Goal: Find specific page/section

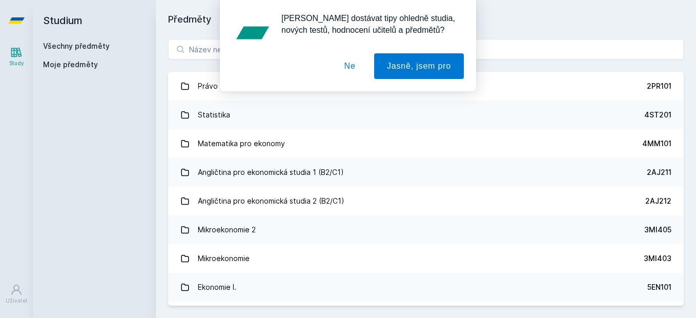
click at [236, 45] on div "[PERSON_NAME] dostávat tipy ohledně studia, nových testů, hodnocení učitelů a p…" at bounding box center [348, 45] width 232 height 67
click at [198, 54] on div "[PERSON_NAME] dostávat tipy ohledně studia, nových testů, hodnocení učitelů a p…" at bounding box center [348, 45] width 696 height 91
drag, startPoint x: 197, startPoint y: 50, endPoint x: 353, endPoint y: 69, distance: 157.6
click at [353, 69] on div "[PERSON_NAME] dostávat tipy ohledně studia, nových testů, hodnocení učitelů a p…" at bounding box center [348, 45] width 696 height 91
click at [353, 69] on button "Ne" at bounding box center [350, 66] width 37 height 26
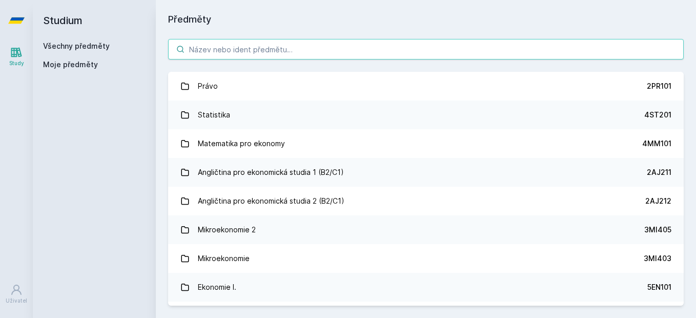
click at [332, 44] on input "search" at bounding box center [426, 49] width 516 height 21
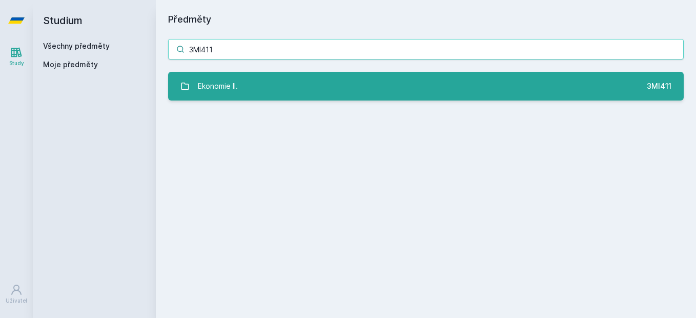
type input "3MI411"
click at [290, 89] on link "Ekonomie II. 3MI411" at bounding box center [426, 86] width 516 height 29
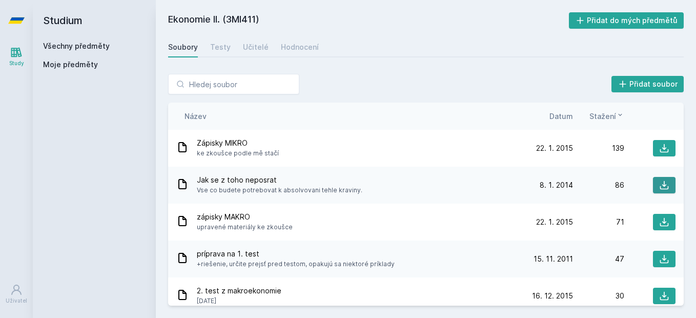
click at [659, 185] on icon at bounding box center [664, 185] width 10 height 10
